Goal: Find specific page/section: Find specific page/section

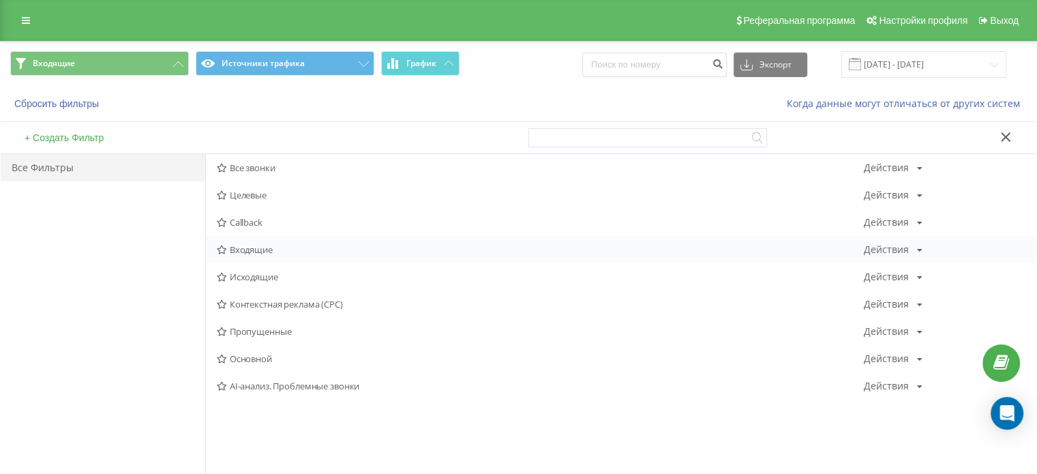
click at [270, 246] on span "Входящие" at bounding box center [540, 250] width 647 height 10
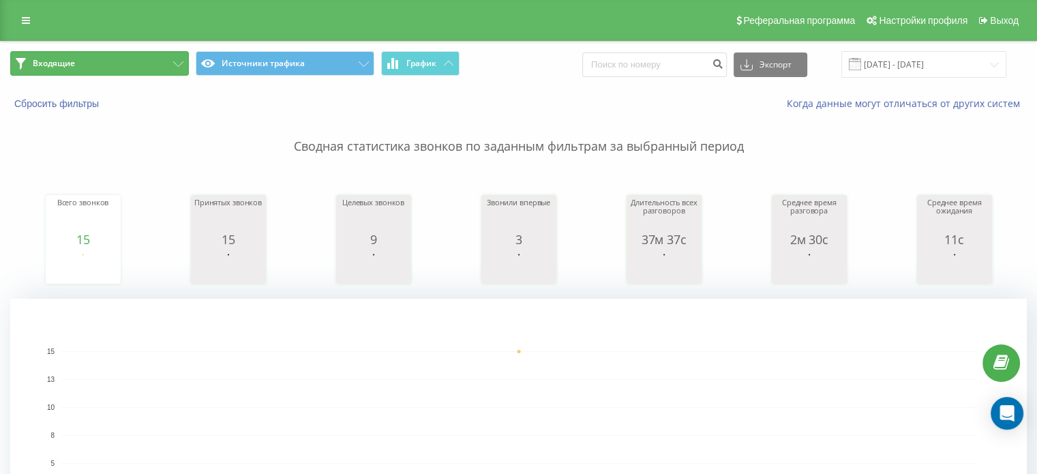
click at [150, 65] on button "Входящие" at bounding box center [99, 63] width 179 height 25
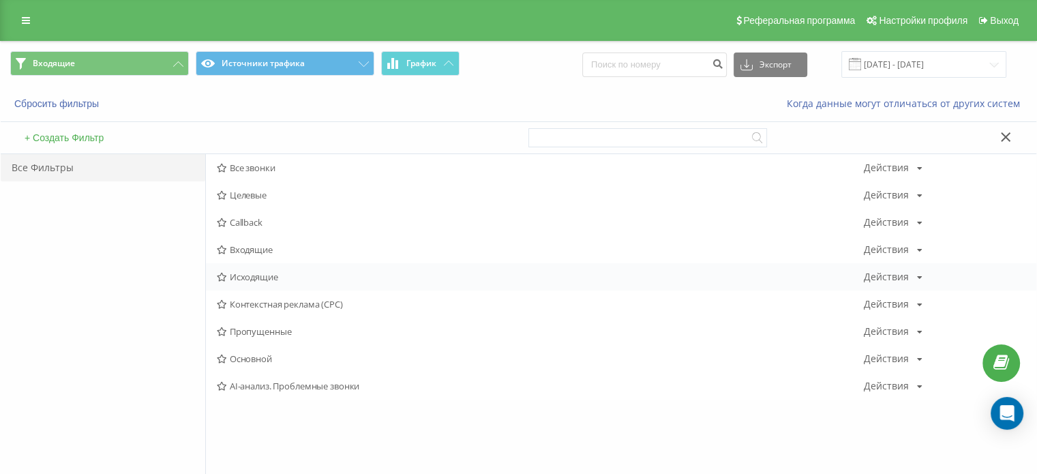
click at [264, 275] on span "Исходящие" at bounding box center [540, 277] width 647 height 10
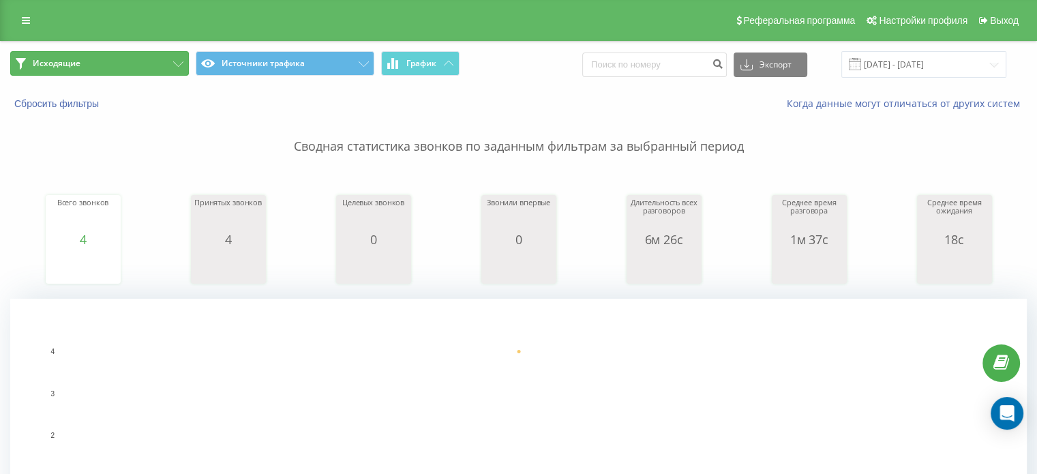
drag, startPoint x: 112, startPoint y: 67, endPoint x: 139, endPoint y: 104, distance: 45.8
click at [111, 67] on button "Исходящие" at bounding box center [99, 63] width 179 height 25
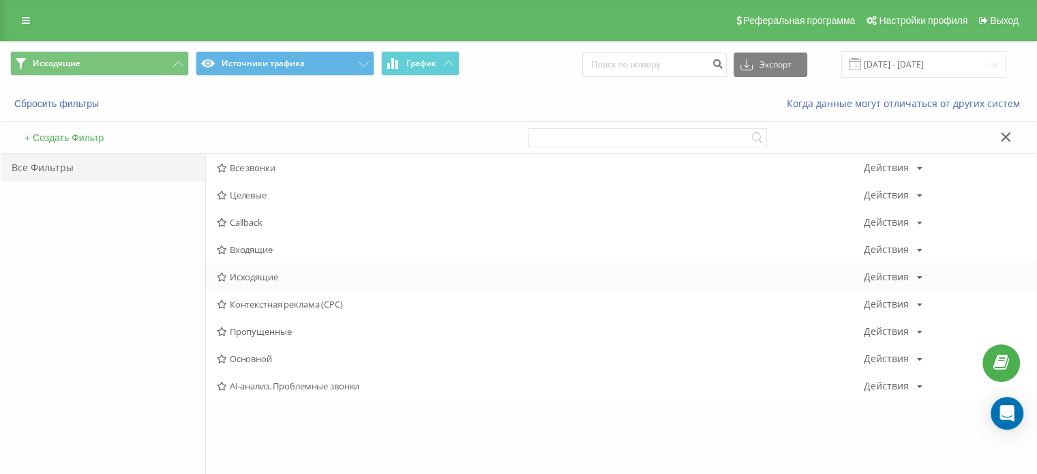
click at [290, 281] on span "Исходящие" at bounding box center [540, 277] width 647 height 10
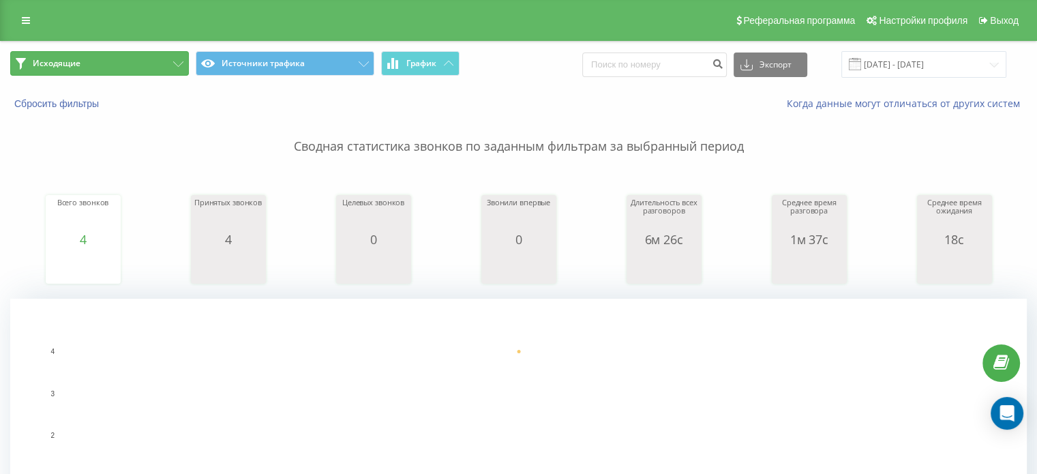
click at [104, 62] on button "Исходящие" at bounding box center [99, 63] width 179 height 25
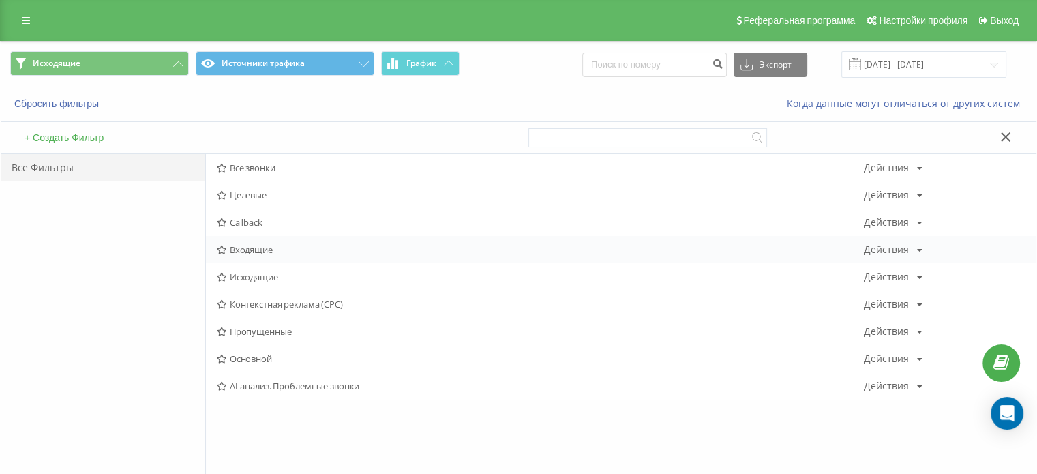
click at [260, 253] on span "Входящие" at bounding box center [540, 250] width 647 height 10
